Goal: Task Accomplishment & Management: Complete application form

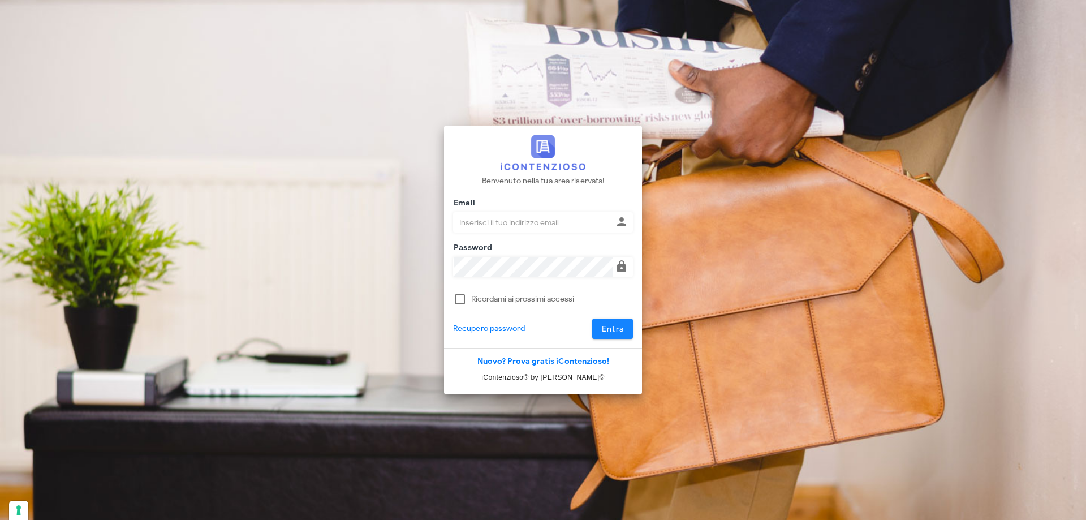
type input "[PERSON_NAME][EMAIL_ADDRESS][DOMAIN_NAME]"
click at [599, 326] on button "Entra" at bounding box center [612, 329] width 41 height 20
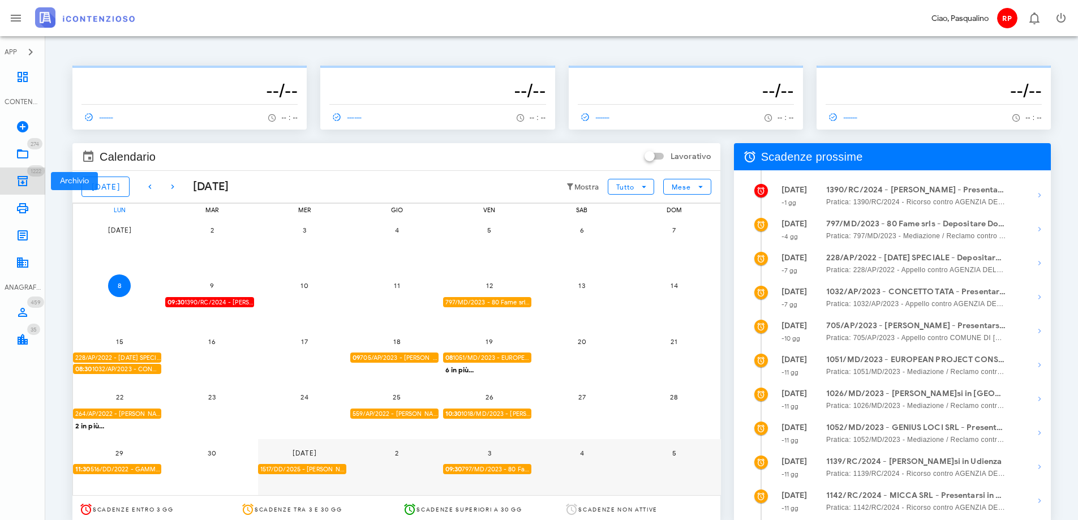
click at [25, 180] on icon at bounding box center [23, 181] width 14 height 14
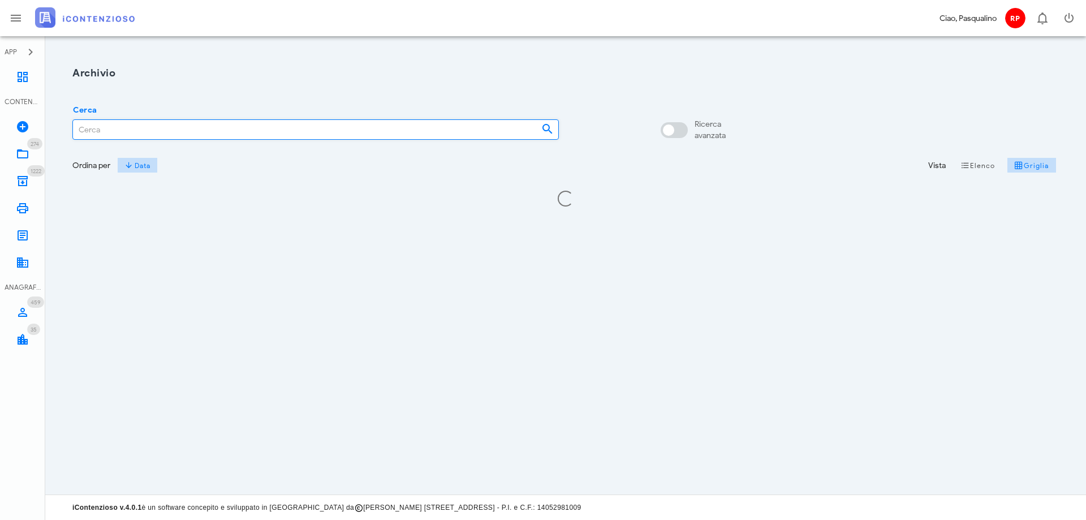
click at [130, 130] on input "Cerca" at bounding box center [302, 129] width 459 height 19
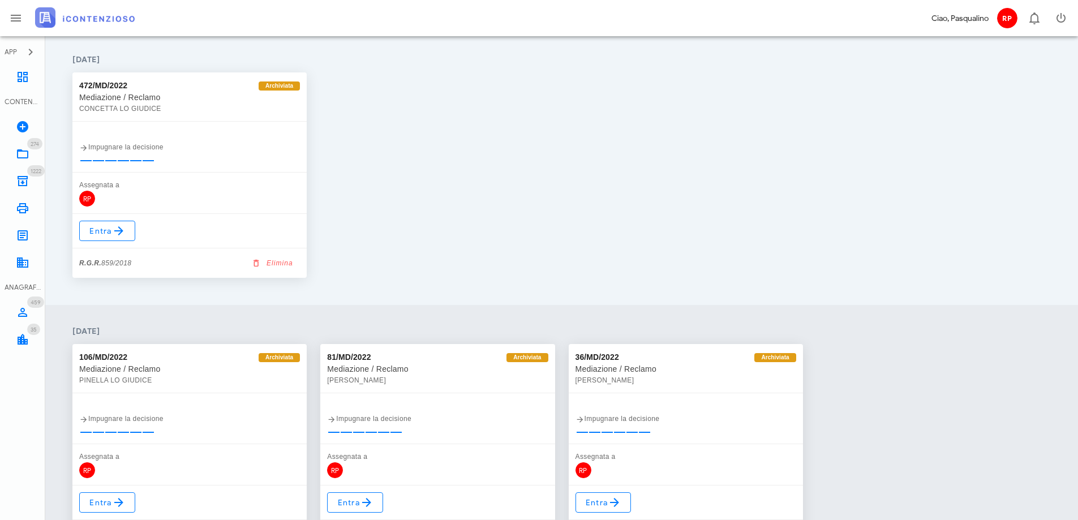
scroll to position [1113, 0]
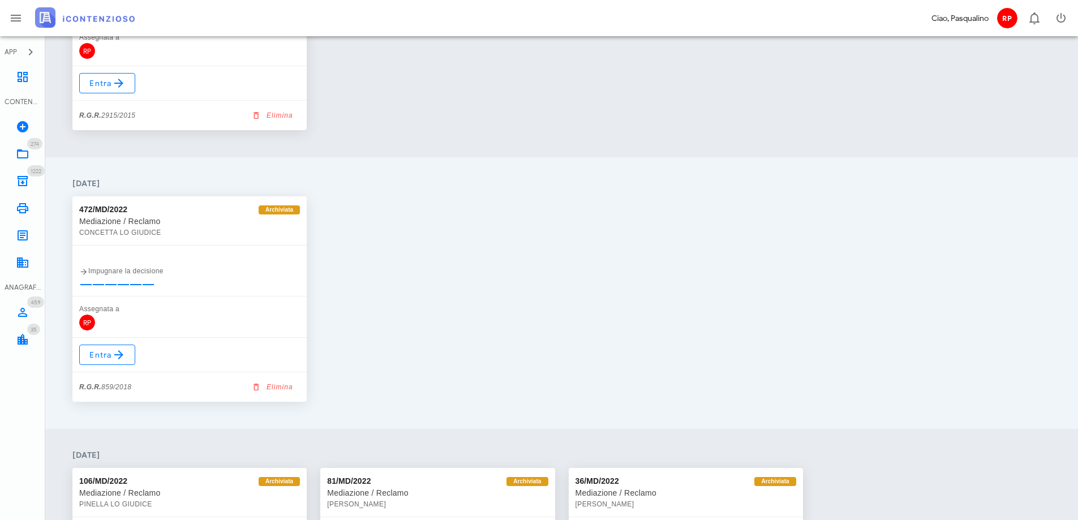
type input "LO GIUDICE"
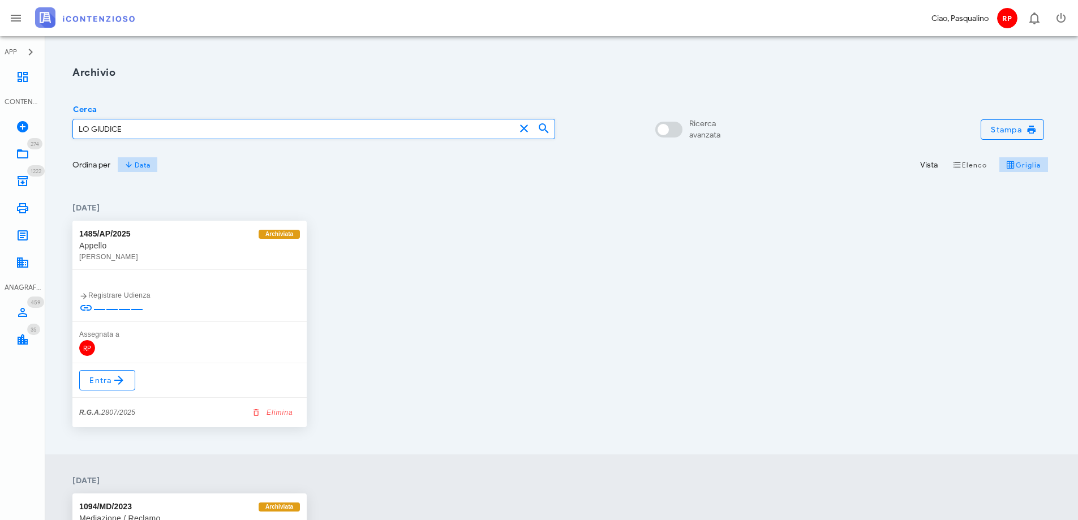
scroll to position [0, 0]
click at [79, 129] on input "LO GIUDICE" at bounding box center [294, 129] width 442 height 19
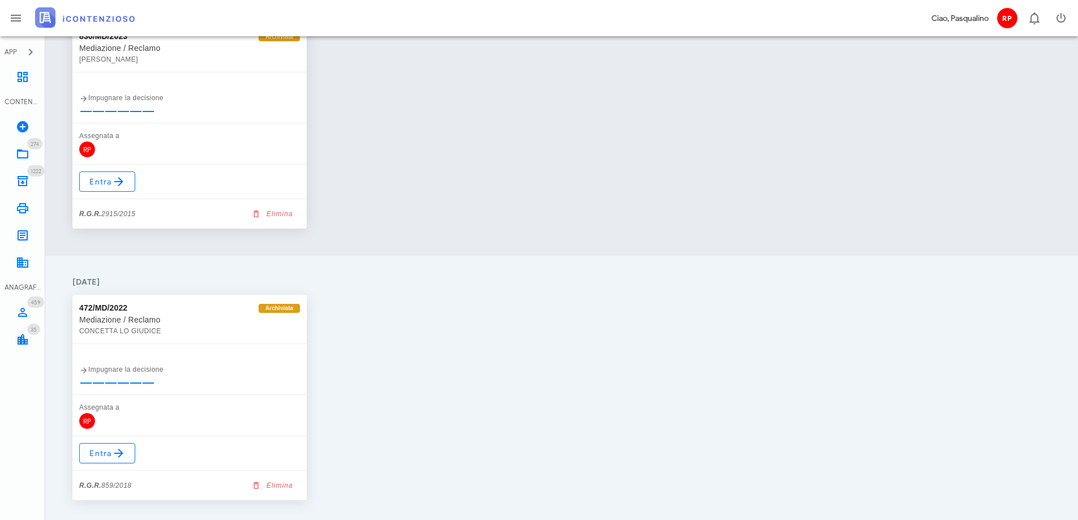
scroll to position [1075, 0]
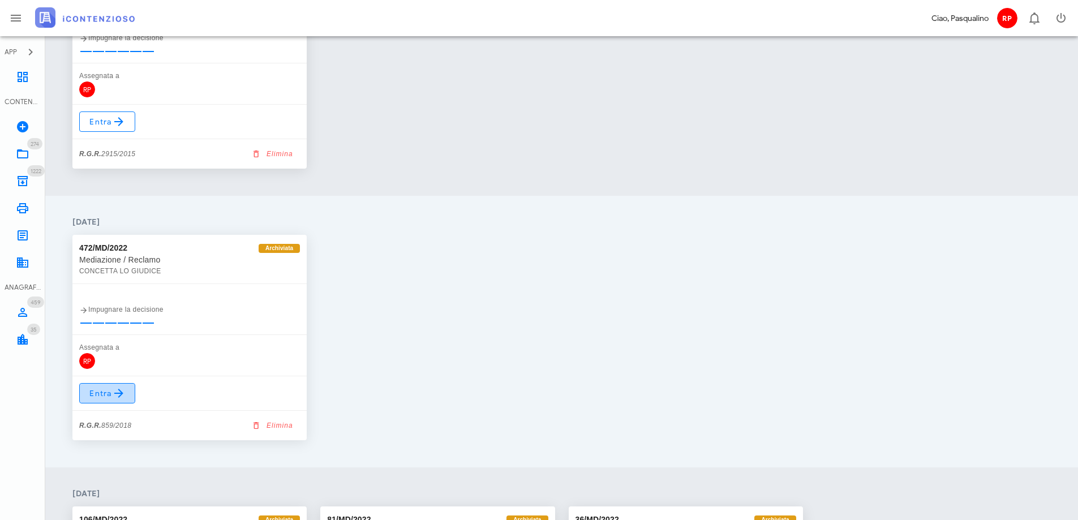
click at [105, 389] on span "Entra" at bounding box center [107, 393] width 37 height 14
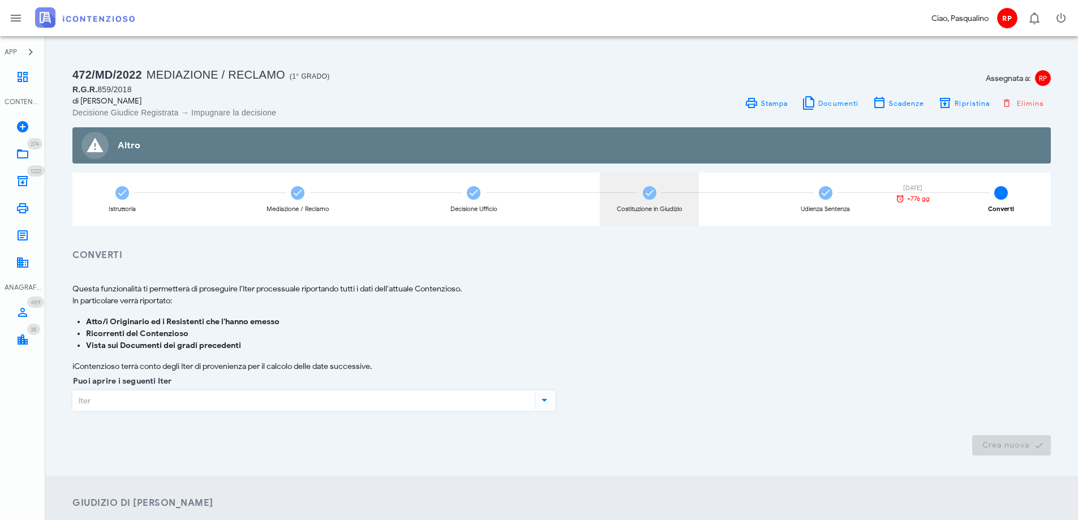
drag, startPoint x: 648, startPoint y: 192, endPoint x: 659, endPoint y: 195, distance: 10.6
click at [659, 195] on div "Costituzione in Giudizio" at bounding box center [649, 199] width 99 height 53
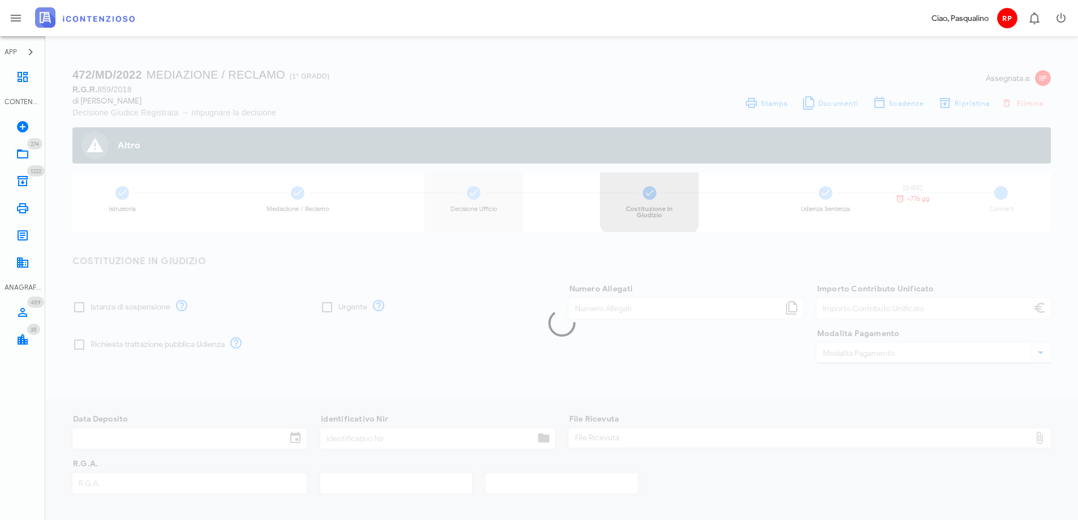
type input "30,00"
type input "[DATE]"
type input "266"
type input "859"
type input "2018"
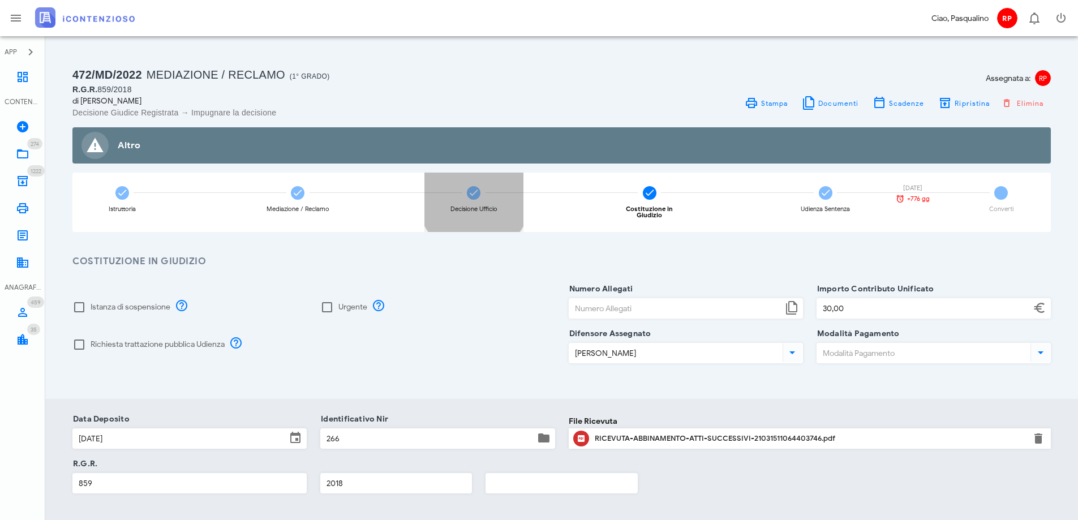
click at [471, 195] on icon at bounding box center [473, 192] width 11 height 11
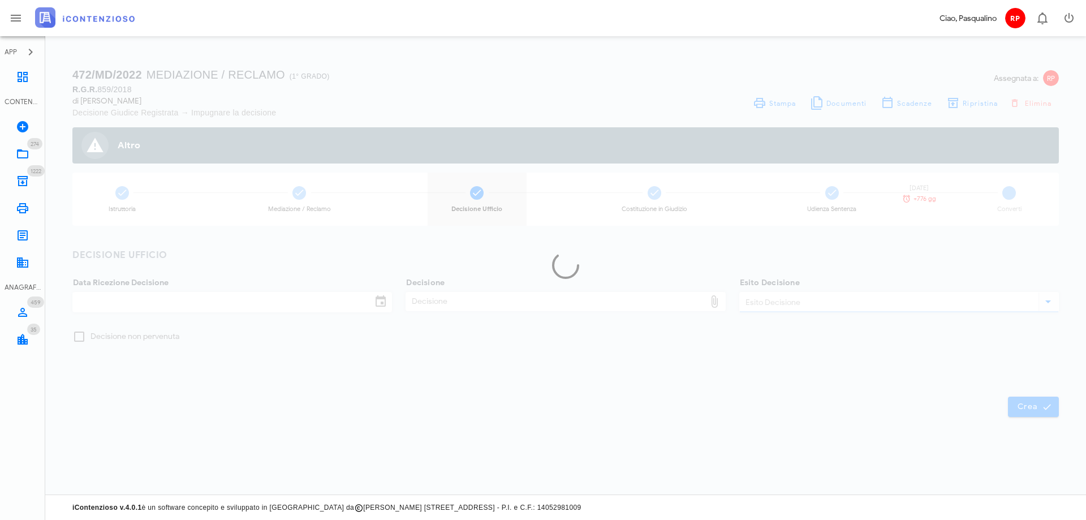
checkbox input "true"
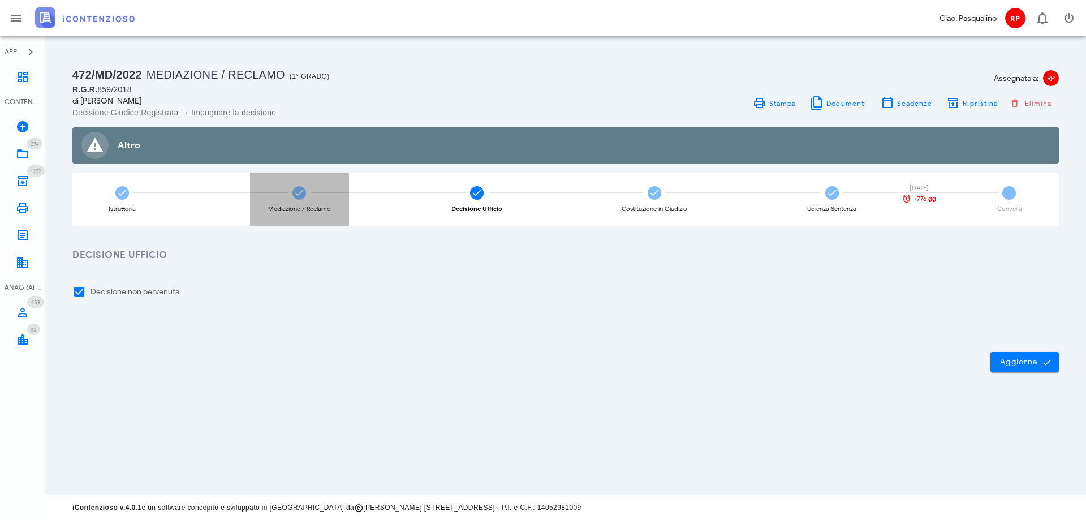
click at [306, 195] on span at bounding box center [300, 193] width 14 height 14
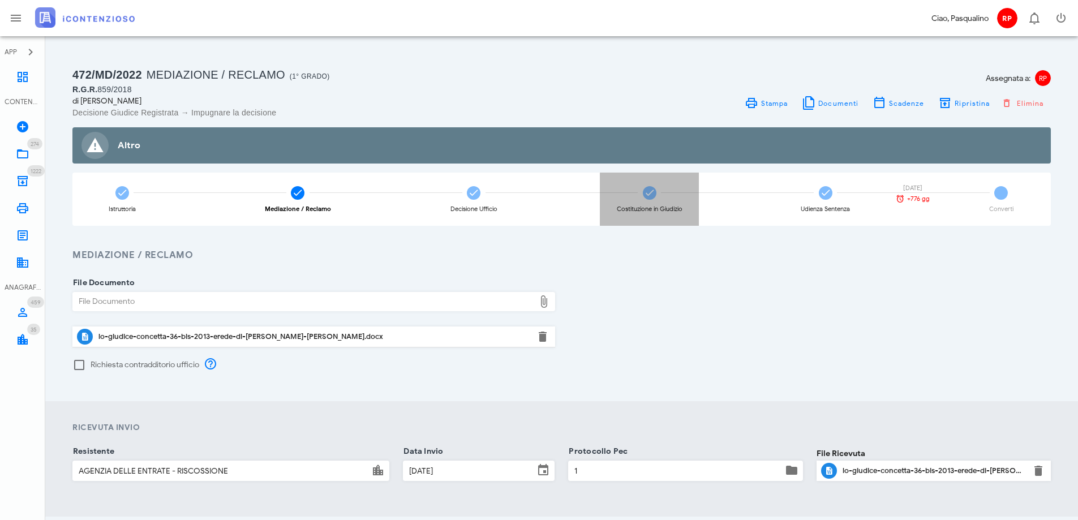
click at [648, 198] on icon at bounding box center [649, 192] width 11 height 11
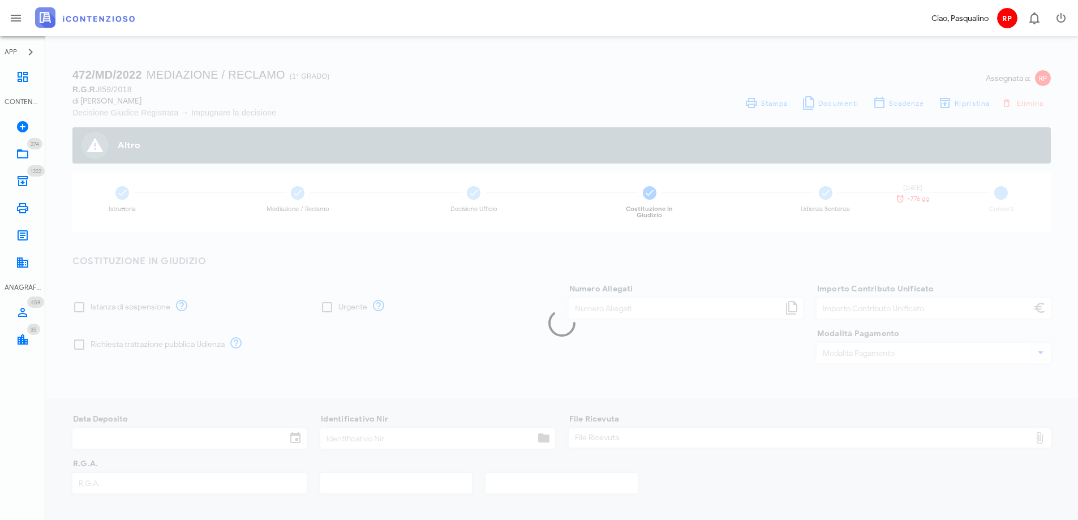
type input "30,00"
type input "19/04/2018"
type input "266"
type input "859"
type input "2018"
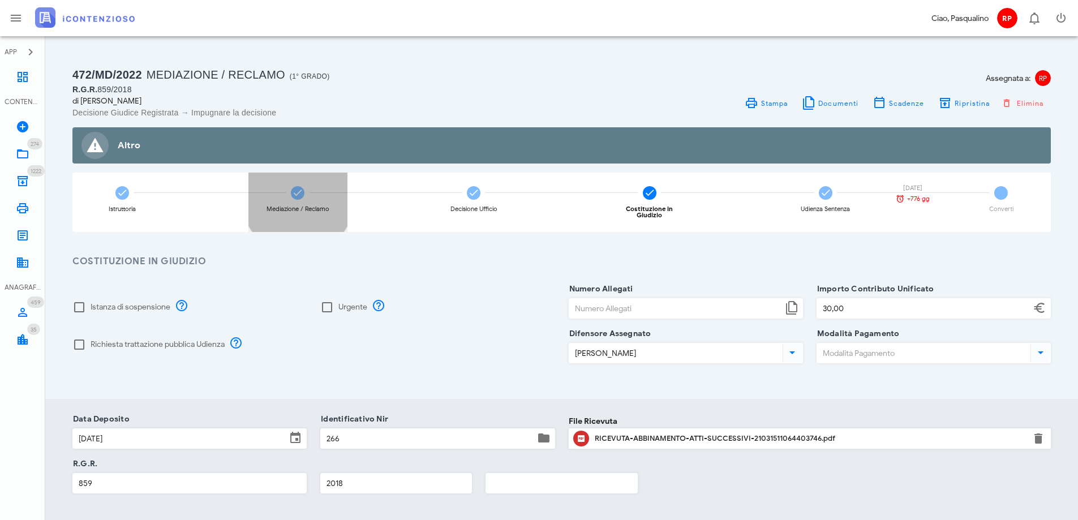
click at [293, 192] on icon at bounding box center [297, 192] width 11 height 11
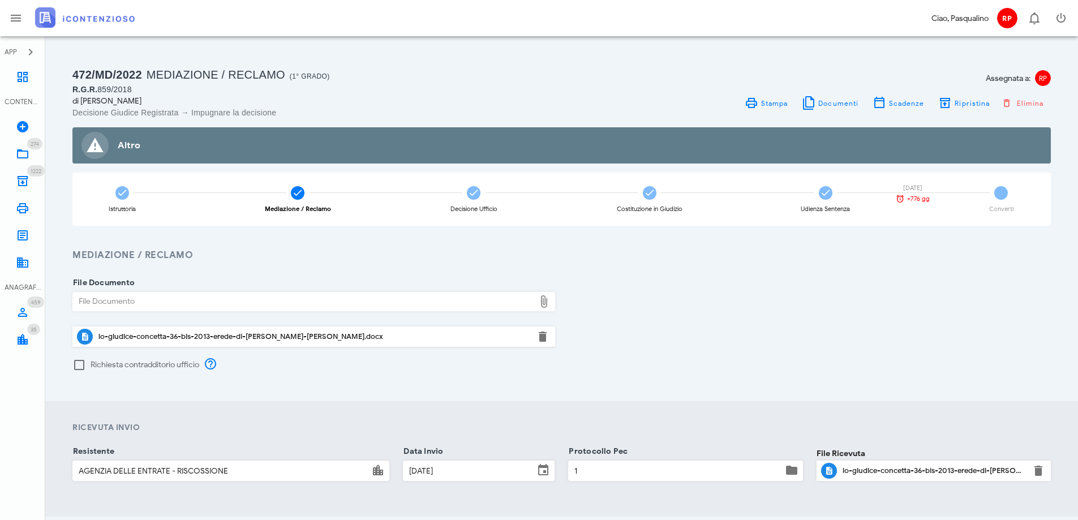
drag, startPoint x: 664, startPoint y: 325, endPoint x: 525, endPoint y: 204, distance: 184.1
click at [662, 325] on div "File Documento File Documento lo-giudice-concetta-36-bis-2013-erede-di-logiudic…" at bounding box center [562, 327] width 992 height 89
click at [463, 67] on h1 "472/MD/2022 Mediazione / Reclamo (1° Grado) R.G.R. 859/2018" at bounding box center [313, 80] width 483 height 29
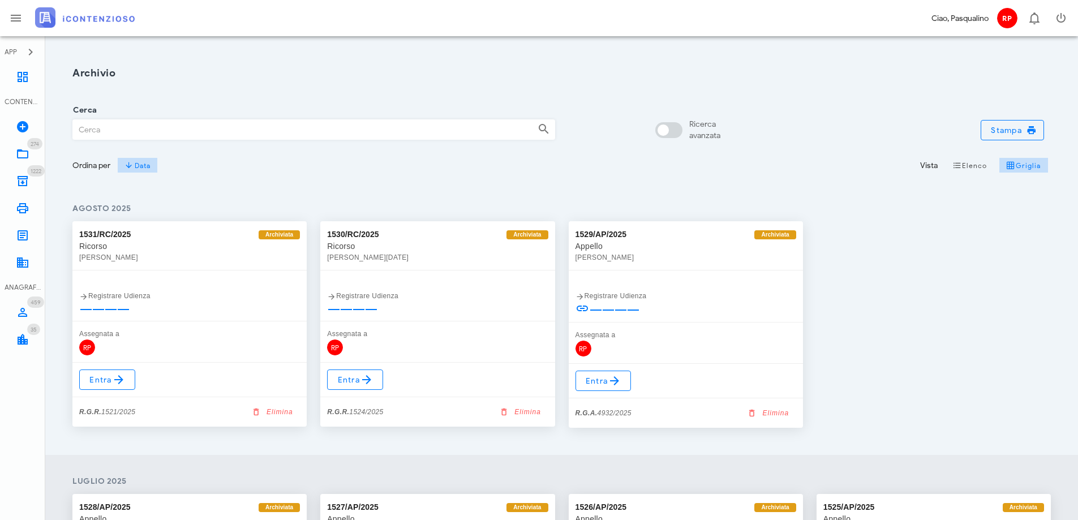
click at [94, 133] on input "Cerca" at bounding box center [300, 129] width 455 height 19
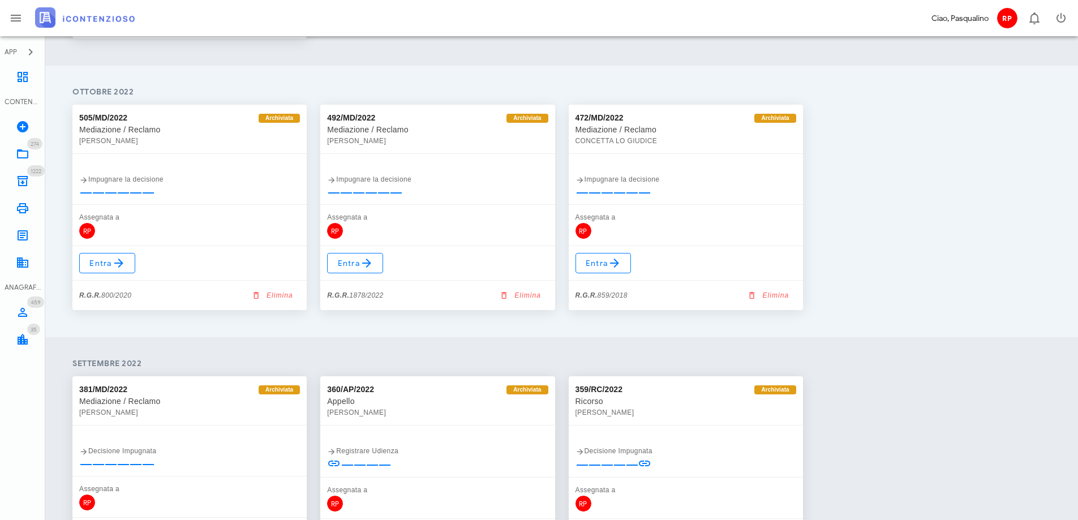
scroll to position [433, 0]
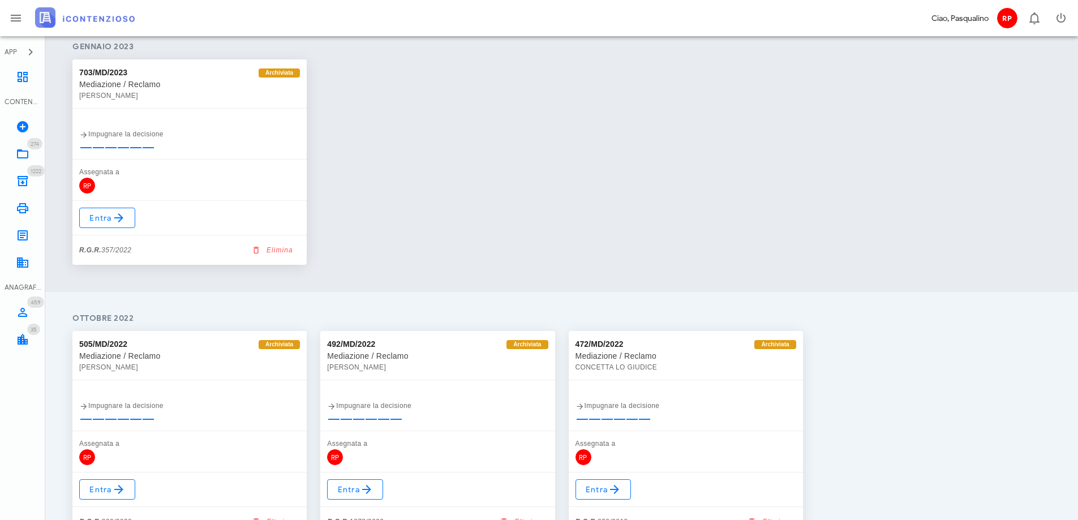
type input "CONCETTA"
